Goal: Information Seeking & Learning: Learn about a topic

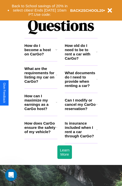
scroll to position [608, 0]
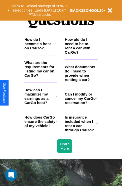
click at [56, 71] on icon at bounding box center [56, 69] width 1 height 4
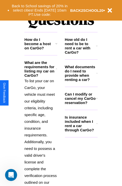
click at [81, 81] on h3 "What documents do I need to provide when renting a car?" at bounding box center [81, 73] width 32 height 17
click at [81, 132] on h3 "Is insurance included when I rent a car through CarGo?" at bounding box center [80, 123] width 31 height 17
click at [97, 126] on icon at bounding box center [96, 124] width 1 height 4
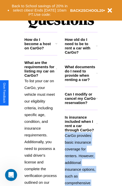
click at [97, 124] on polyline at bounding box center [96, 123] width 1 height 1
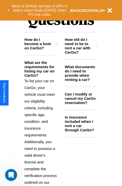
click at [56, 46] on icon at bounding box center [56, 44] width 2 height 4
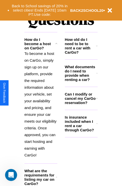
click at [81, 54] on h3 "How old do I need to be to rent a car with CarGo?" at bounding box center [80, 45] width 31 height 17
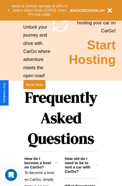
scroll to position [488, 0]
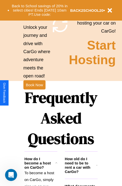
click at [34, 93] on h1 "Frequently Asked Questions" at bounding box center [60, 118] width 73 height 67
